Goal: Use online tool/utility: Use online tool/utility

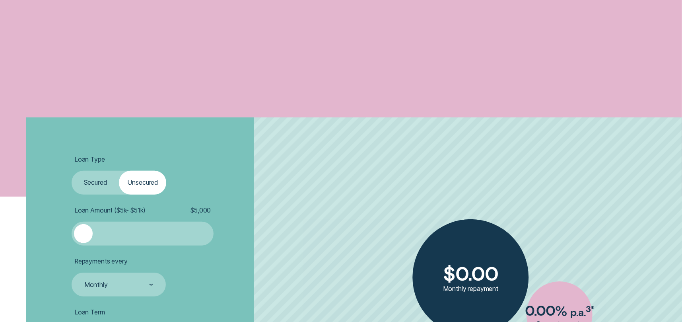
click at [94, 190] on label "Secured" at bounding box center [95, 183] width 47 height 24
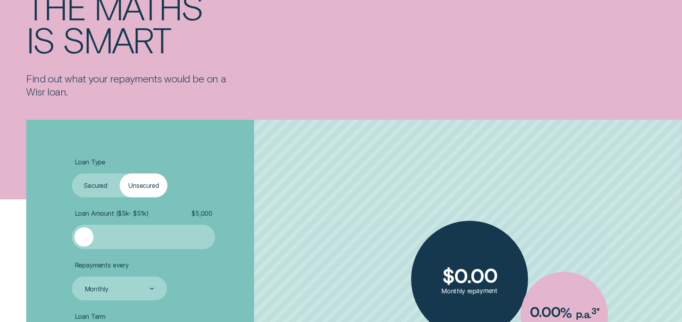
drag, startPoint x: 127, startPoint y: 248, endPoint x: 123, endPoint y: 241, distance: 8.7
click at [126, 247] on div at bounding box center [144, 237] width 144 height 24
click at [123, 239] on div at bounding box center [144, 236] width 120 height 19
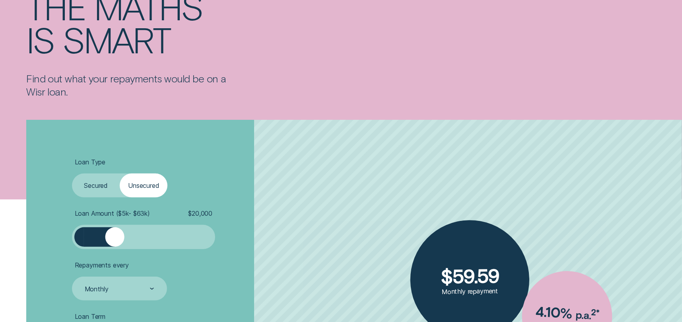
click at [142, 233] on div at bounding box center [144, 236] width 120 height 19
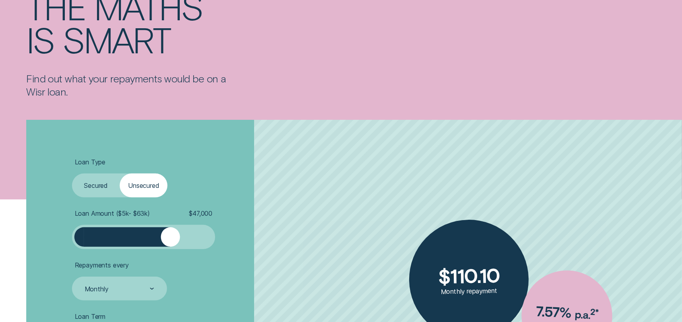
click at [170, 231] on div at bounding box center [144, 236] width 120 height 19
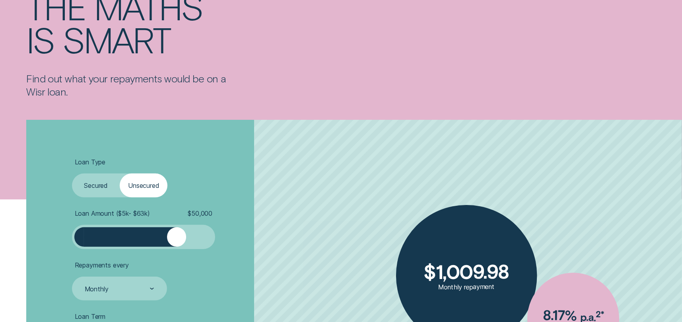
drag, startPoint x: 172, startPoint y: 237, endPoint x: 177, endPoint y: 237, distance: 4.8
click at [177, 237] on div at bounding box center [176, 236] width 19 height 19
click at [294, 219] on div "Loan Type Select Loan Type Secured Unsecured Loan Amount ( $5k - $63k ) $ 50,00…" at bounding box center [182, 312] width 228 height 385
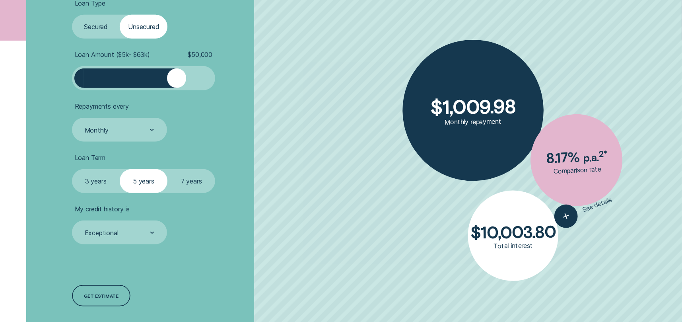
scroll to position [278, 0]
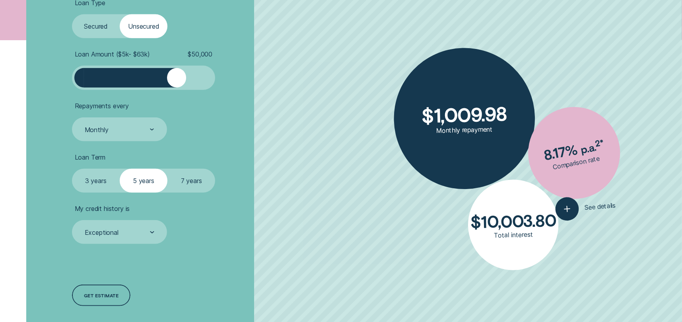
click at [195, 177] on label "7 years" at bounding box center [191, 181] width 48 height 24
click at [167, 169] on input "7 years" at bounding box center [167, 169] width 0 height 0
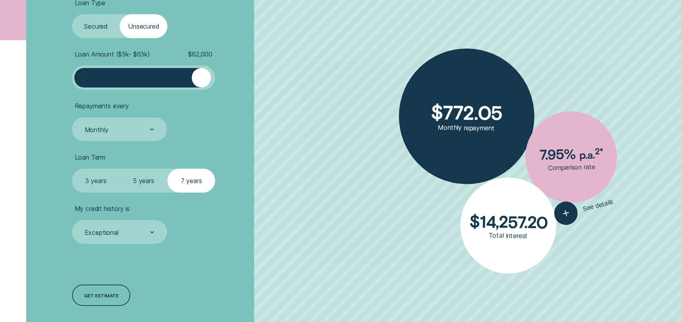
drag, startPoint x: 200, startPoint y: 73, endPoint x: 200, endPoint y: 77, distance: 4.4
click at [200, 73] on div at bounding box center [144, 77] width 120 height 19
drag, startPoint x: 215, startPoint y: 81, endPoint x: 226, endPoint y: 83, distance: 10.9
click at [226, 83] on li "Loan Amount ( $5k - $63k ) $ 62,000" at bounding box center [182, 69] width 220 height 39
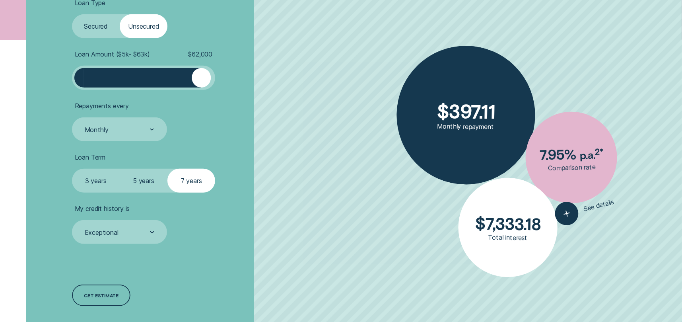
click at [214, 80] on div at bounding box center [144, 78] width 144 height 24
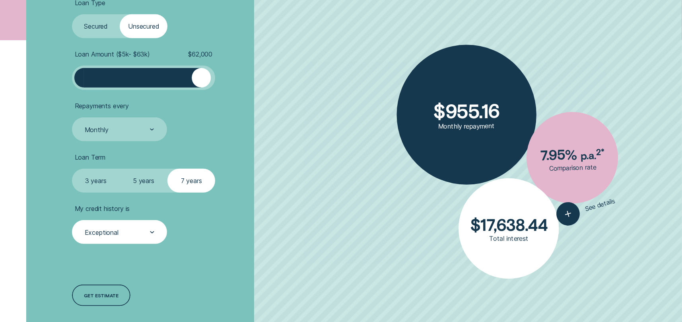
click at [126, 226] on div "Exceptional" at bounding box center [119, 232] width 95 height 24
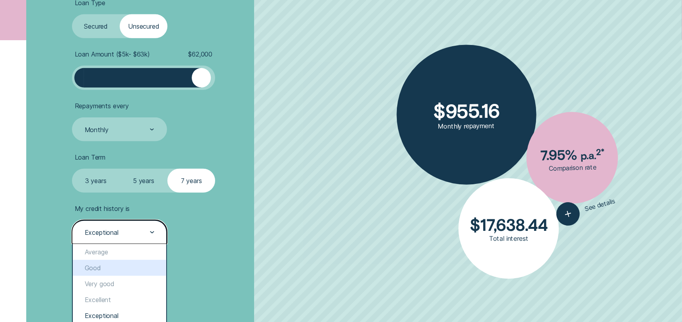
drag, startPoint x: 97, startPoint y: 268, endPoint x: 238, endPoint y: 288, distance: 141.8
click at [97, 268] on div "Good" at bounding box center [119, 268] width 93 height 16
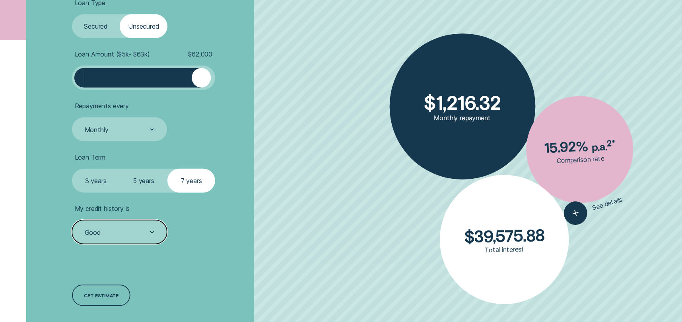
click at [150, 195] on ul "Loan Type Select Loan Type Secured Unsecured Loan Amount ( $5k - $63k ) $ 62,00…" at bounding box center [182, 121] width 220 height 245
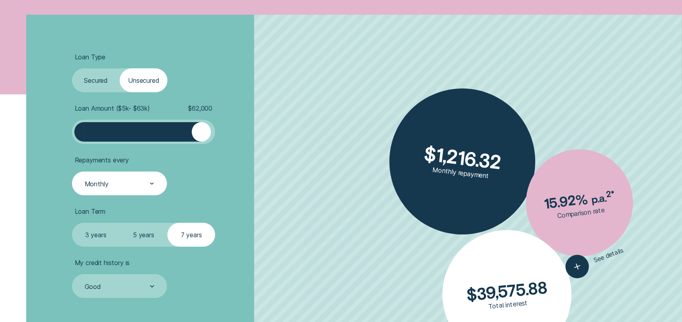
scroll to position [239, 0]
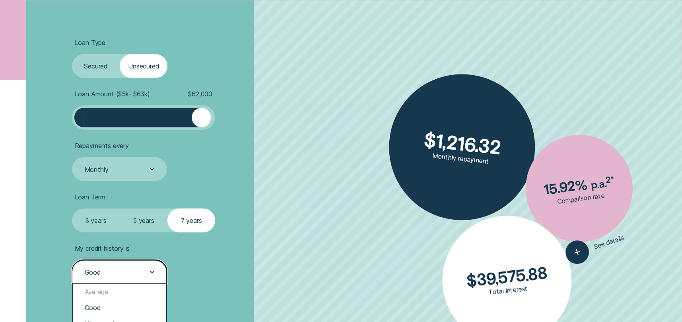
click at [132, 268] on div "Good" at bounding box center [119, 272] width 70 height 9
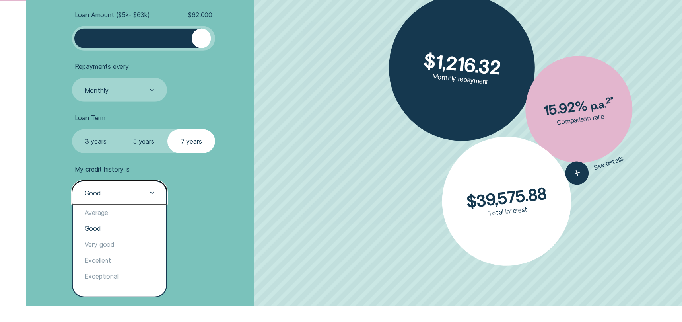
scroll to position [318, 0]
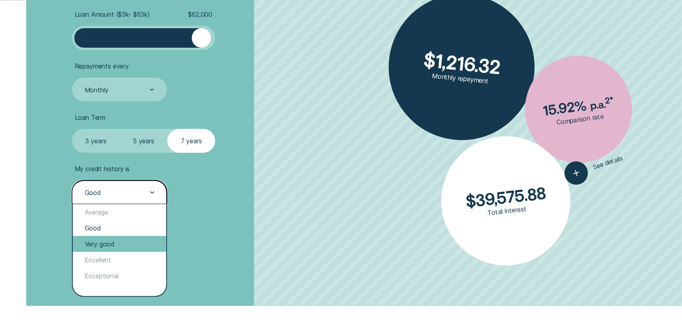
click at [109, 245] on div "Very good" at bounding box center [119, 244] width 93 height 16
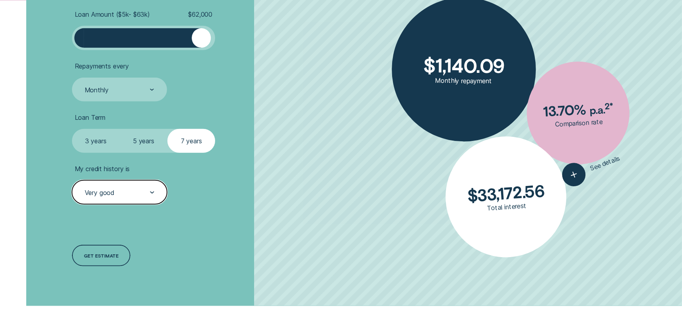
click at [187, 37] on div at bounding box center [144, 37] width 120 height 19
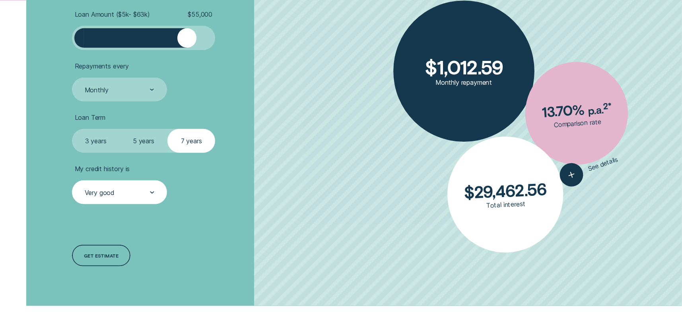
click at [148, 140] on label "5 years" at bounding box center [144, 141] width 48 height 24
click at [120, 129] on input "5 years" at bounding box center [120, 129] width 0 height 0
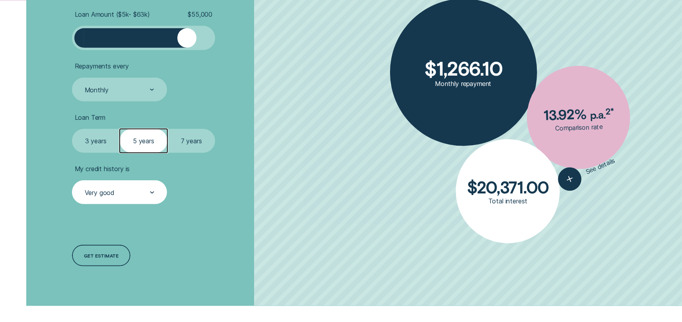
click at [163, 37] on div at bounding box center [144, 37] width 120 height 19
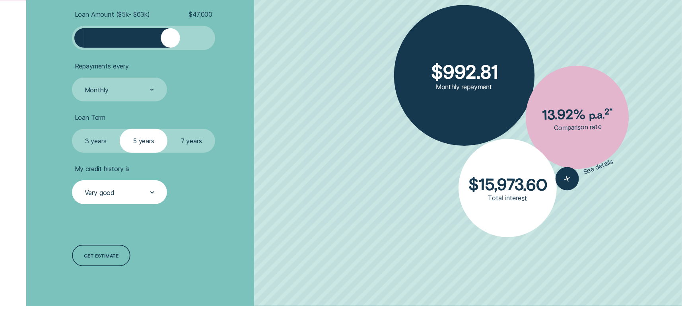
click at [170, 39] on div at bounding box center [170, 37] width 19 height 19
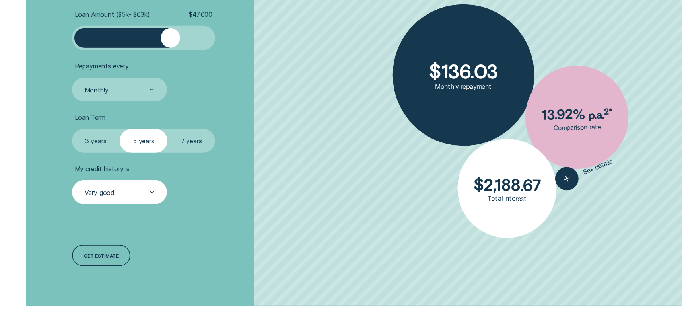
click at [273, 80] on li "Repayments every Monthly" at bounding box center [182, 81] width 220 height 39
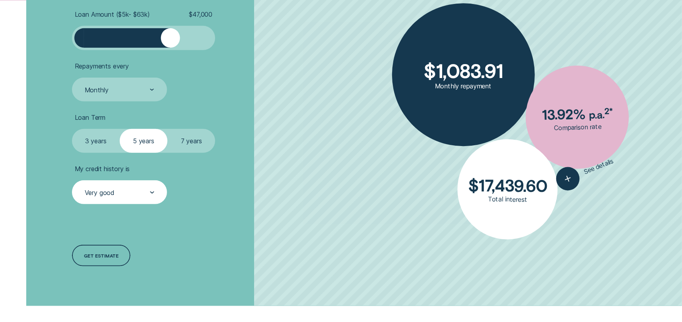
click at [127, 196] on div "Very good" at bounding box center [119, 192] width 70 height 9
